Goal: Task Accomplishment & Management: Manage account settings

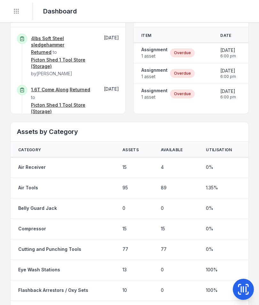
scroll to position [378, 0]
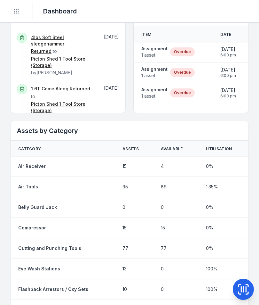
click at [160, 52] on span "1 asset" at bounding box center [154, 55] width 26 height 6
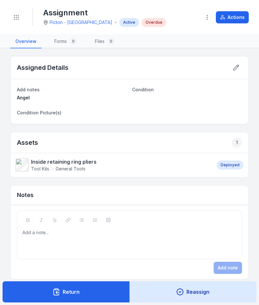
click at [242, 68] on button at bounding box center [236, 67] width 12 height 12
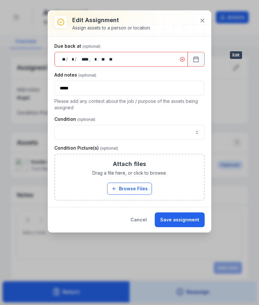
click at [205, 25] on button at bounding box center [202, 20] width 12 height 12
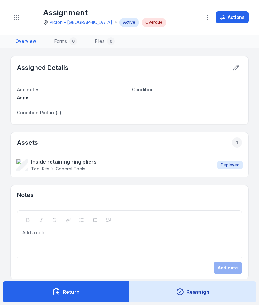
click at [237, 13] on button "Actions" at bounding box center [232, 17] width 33 height 12
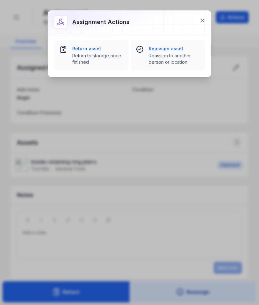
click at [80, 57] on span "Return to storage once finished" at bounding box center [97, 58] width 51 height 13
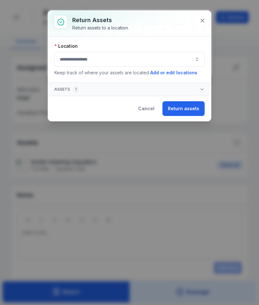
click at [181, 57] on button "button" at bounding box center [129, 59] width 150 height 15
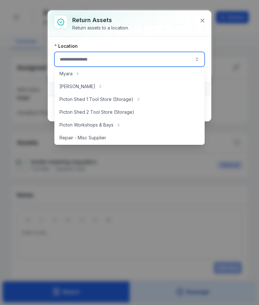
scroll to position [103, 0]
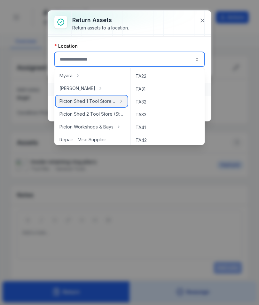
click at [113, 100] on span "Picton Shed 1 Tool Store (Storage)" at bounding box center [88, 101] width 57 height 6
type input "**********"
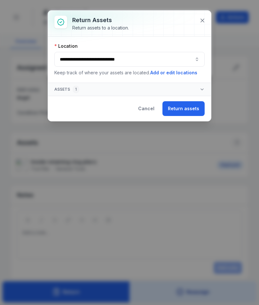
click at [181, 108] on button "Return assets" at bounding box center [184, 108] width 42 height 15
